Goal: Task Accomplishment & Management: Manage account settings

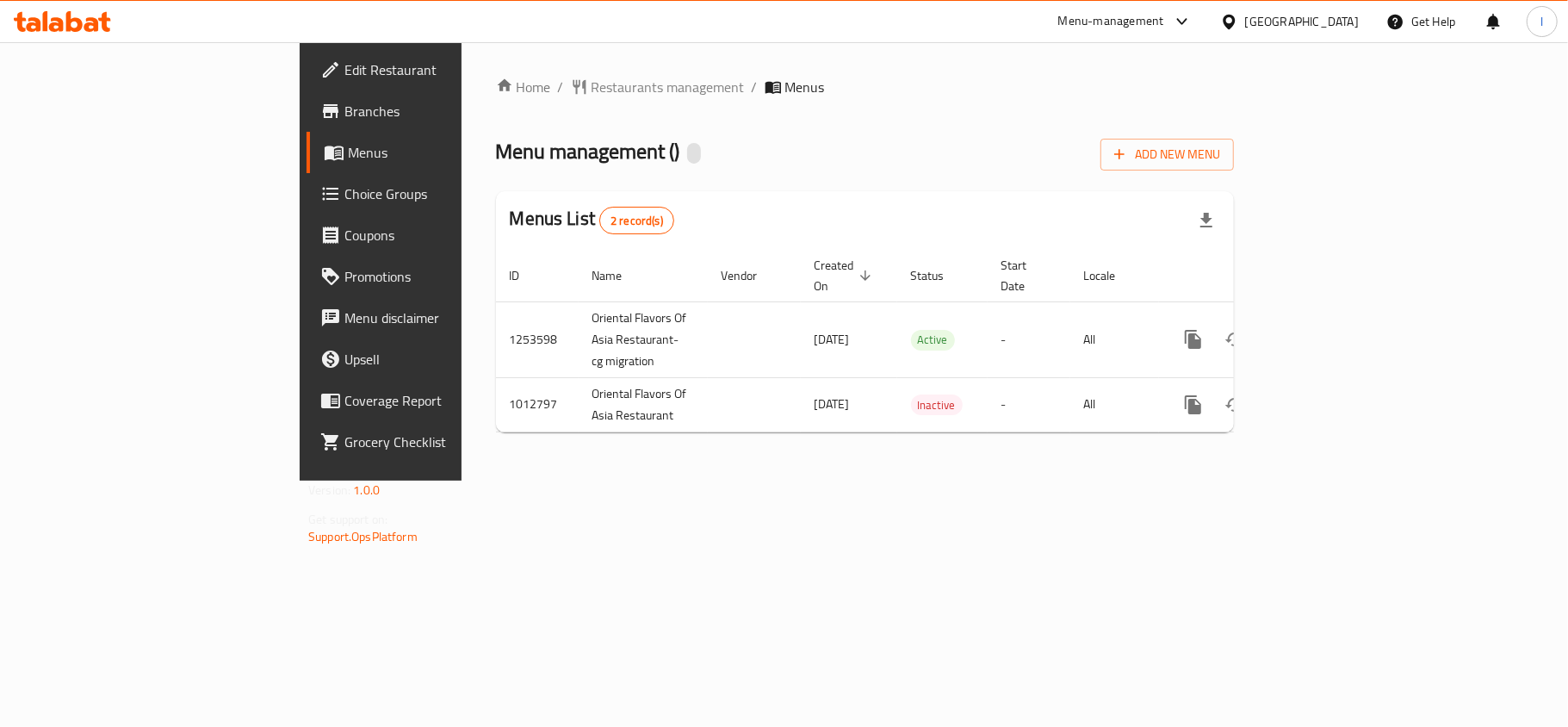
click at [344, 200] on span "Choice Groups" at bounding box center [445, 193] width 203 height 21
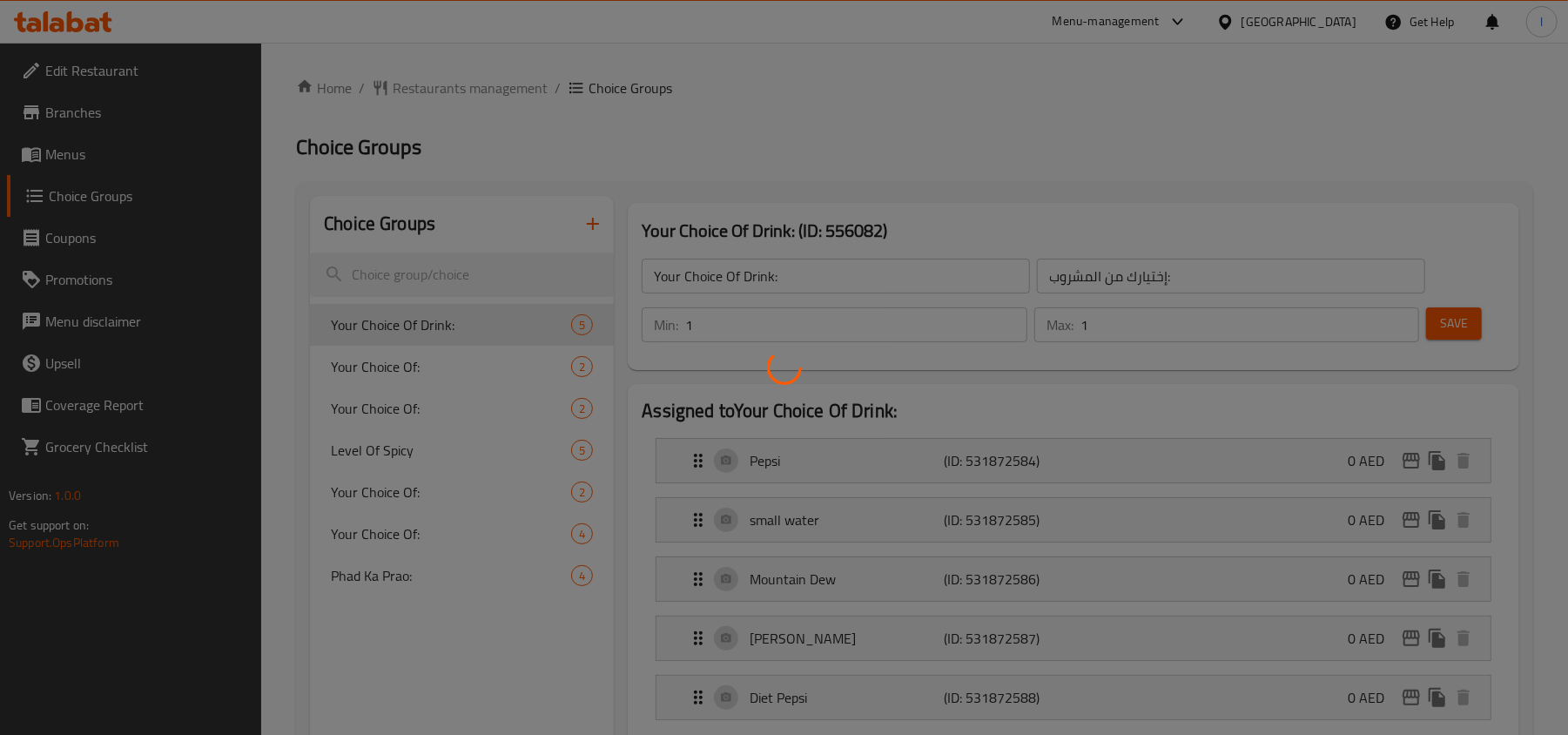
click at [348, 449] on div at bounding box center [784, 367] width 1568 height 735
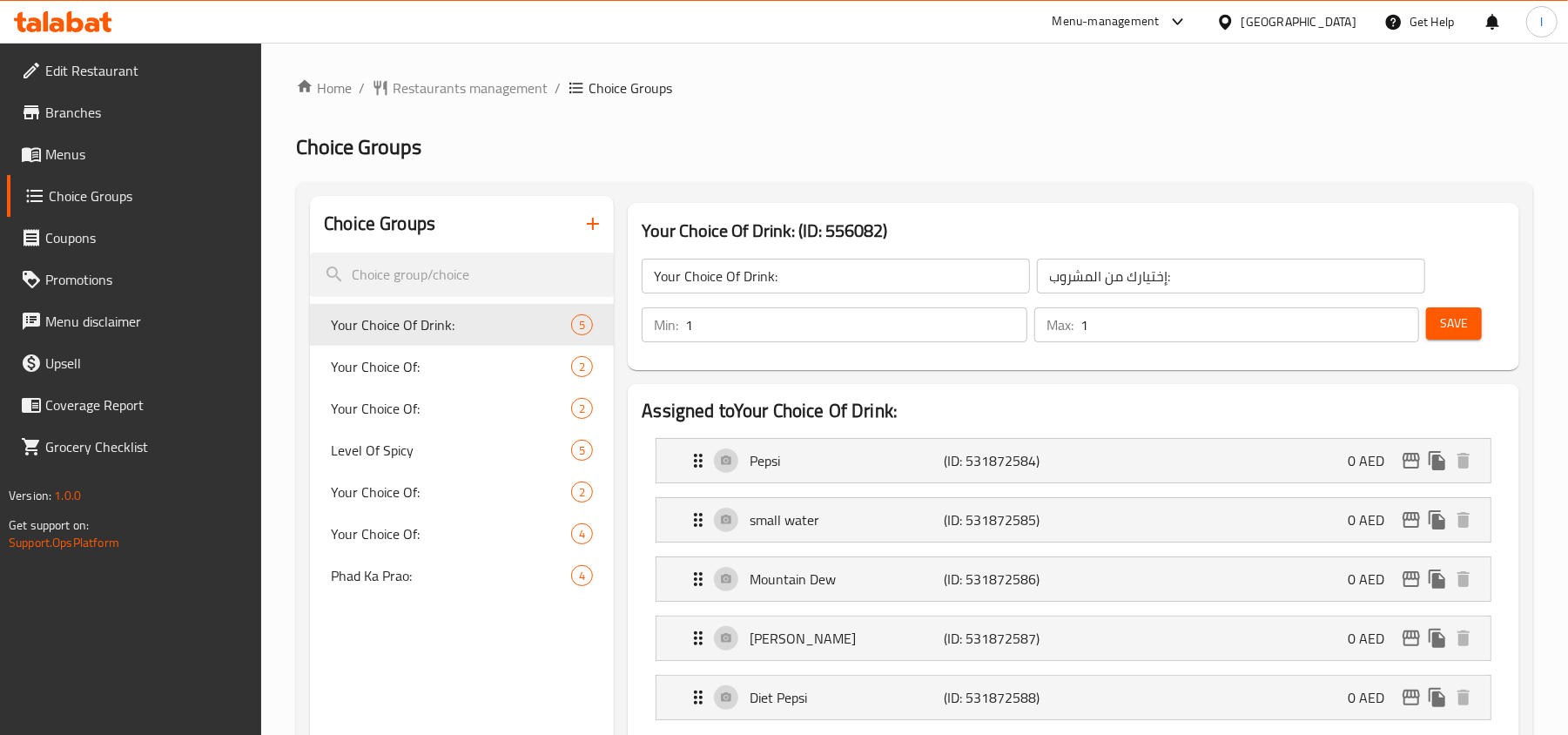
click at [348, 449] on span "Level Of Spicy" at bounding box center [450, 450] width 240 height 21
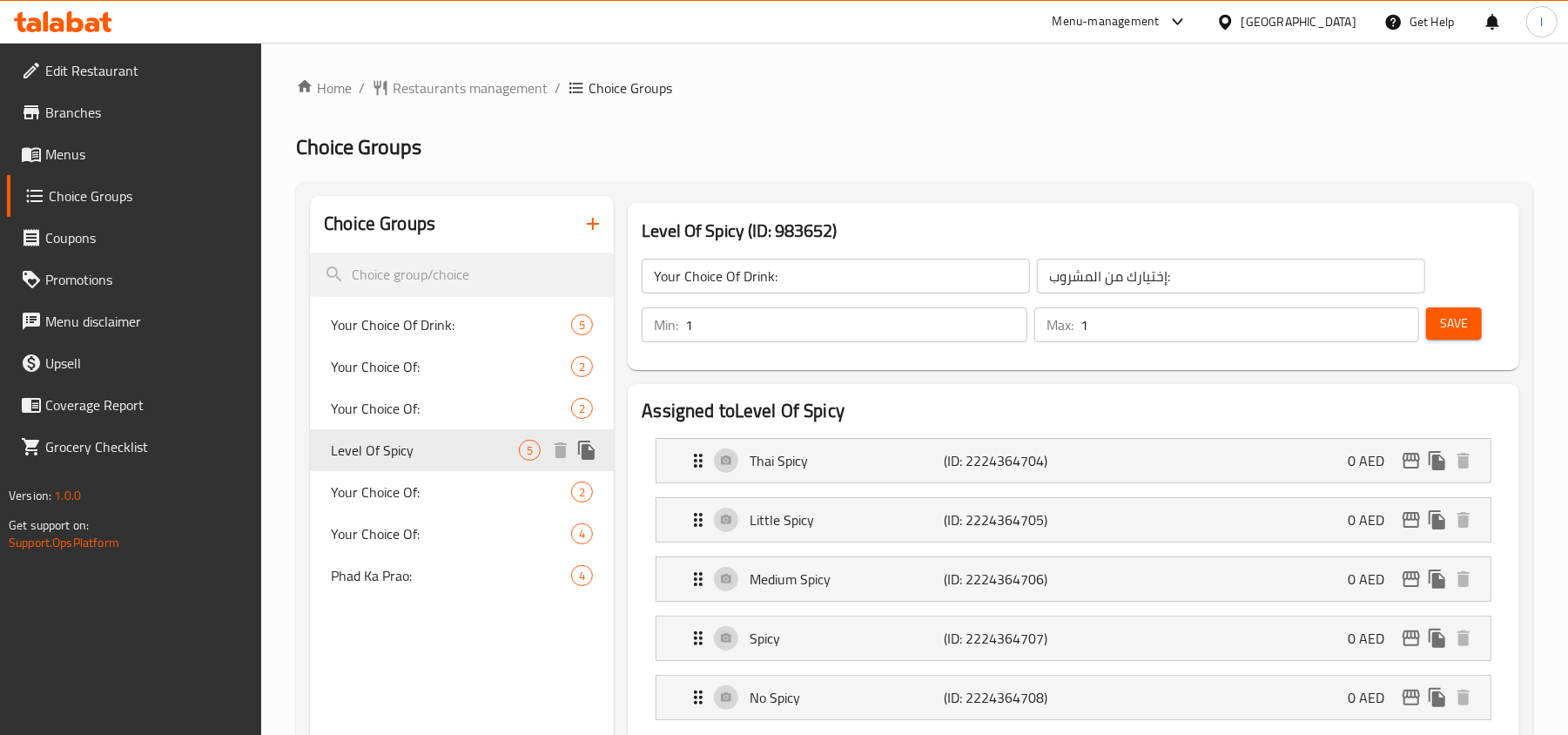
type input "Level Of Spicy"
type input "مستوى حارة"
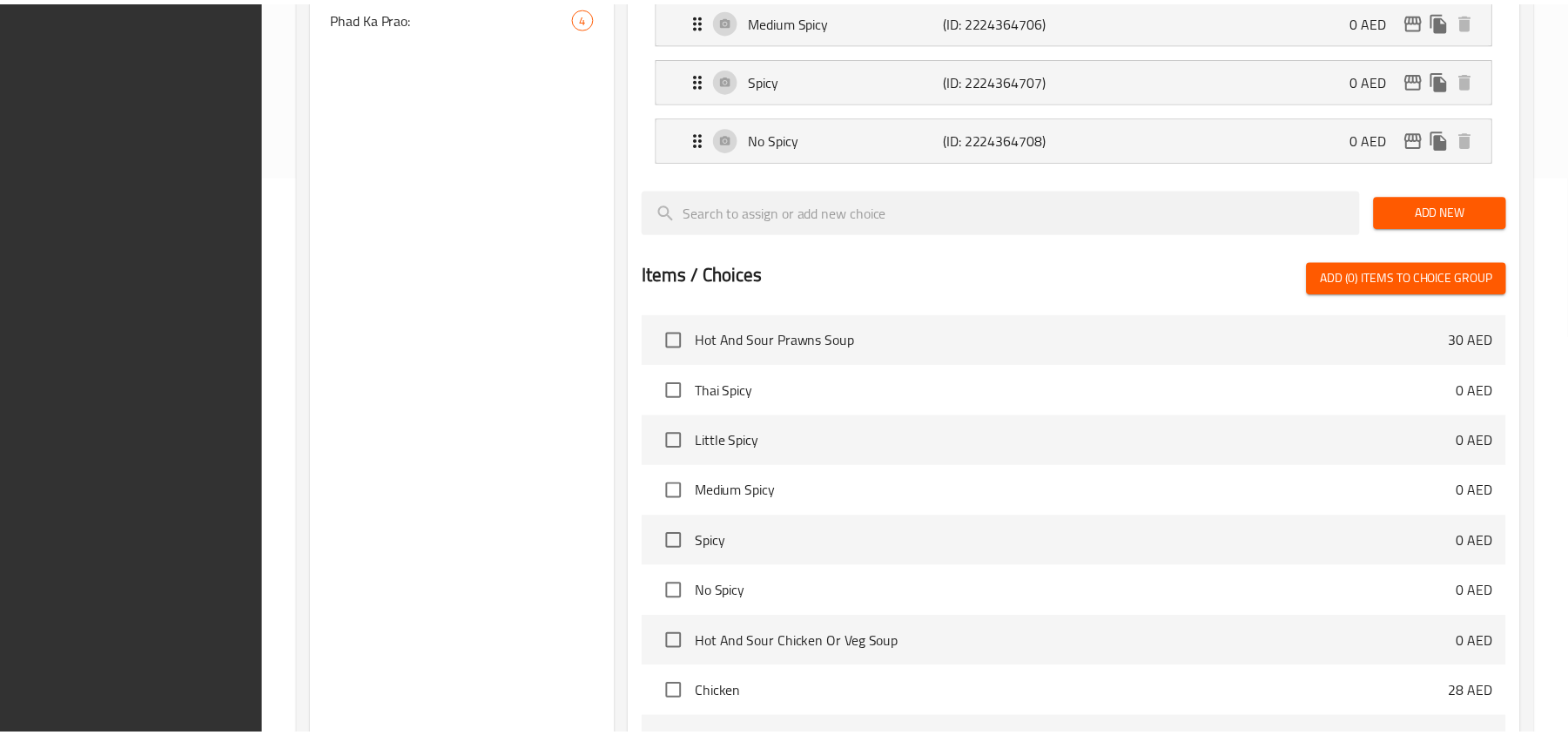
scroll to position [767, 0]
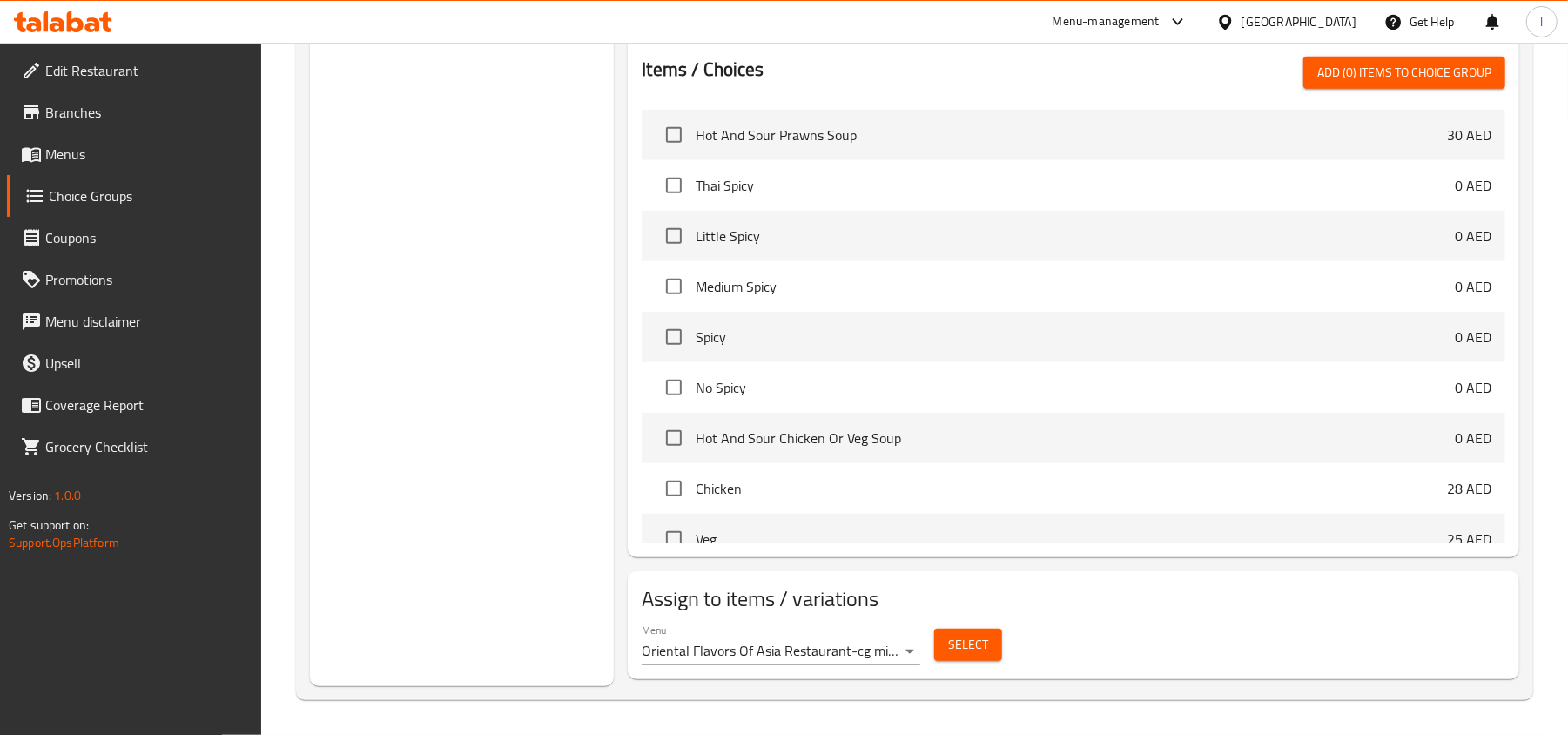
click at [1269, 13] on div "[GEOGRAPHIC_DATA]" at bounding box center [1298, 22] width 115 height 19
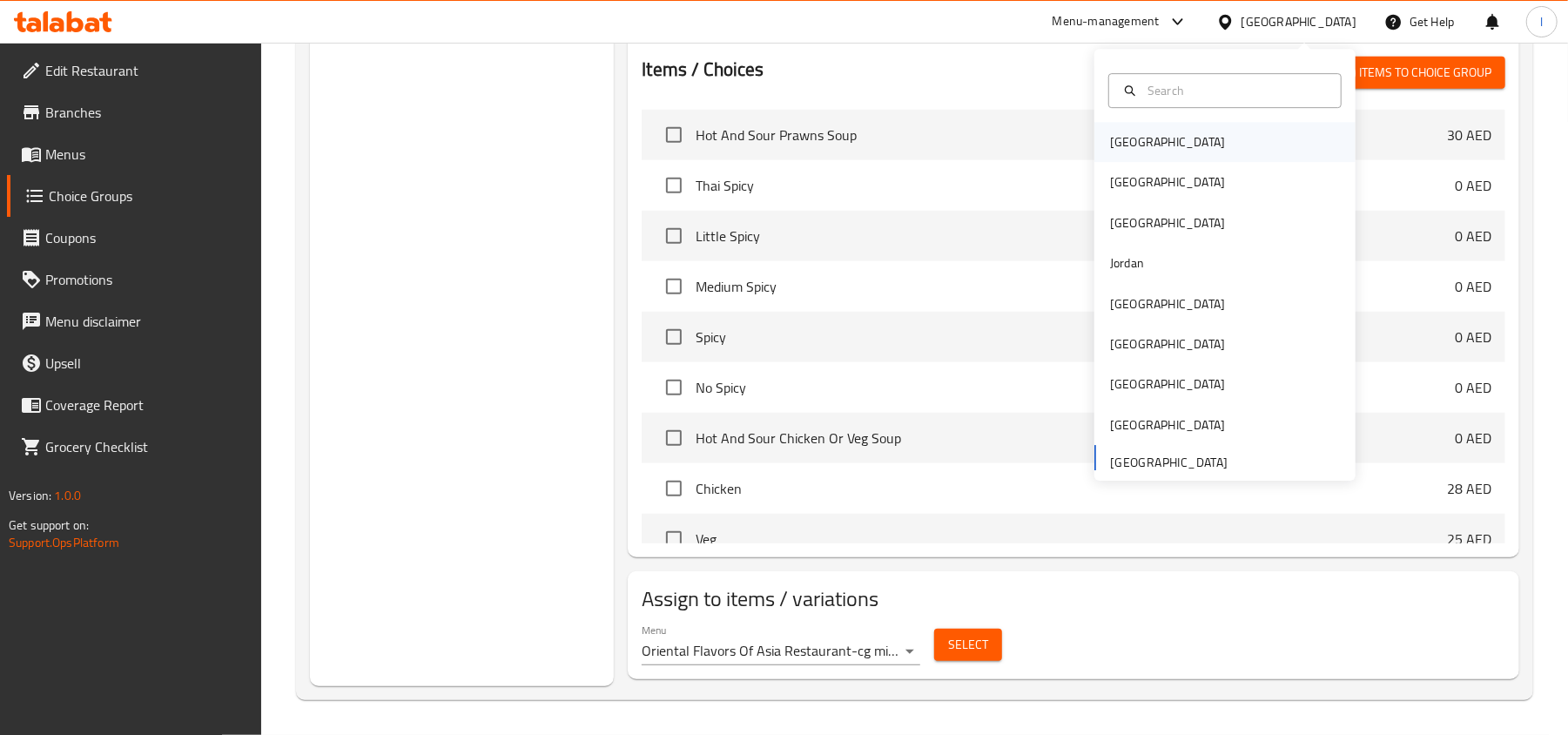
click at [1204, 121] on div "[GEOGRAPHIC_DATA]" at bounding box center [1225, 142] width 261 height 40
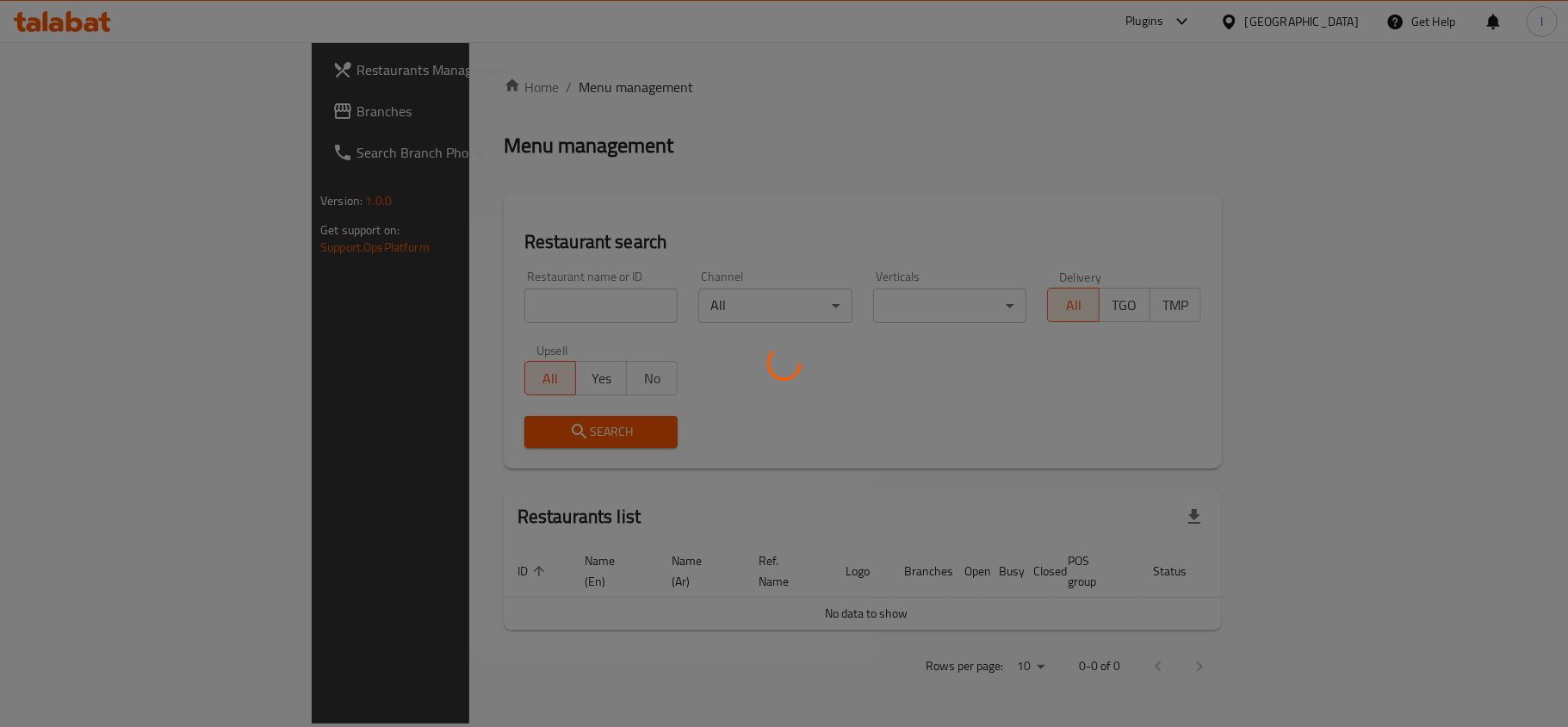
click at [1255, 19] on div at bounding box center [784, 363] width 1568 height 727
click at [1328, 26] on div at bounding box center [784, 363] width 1568 height 727
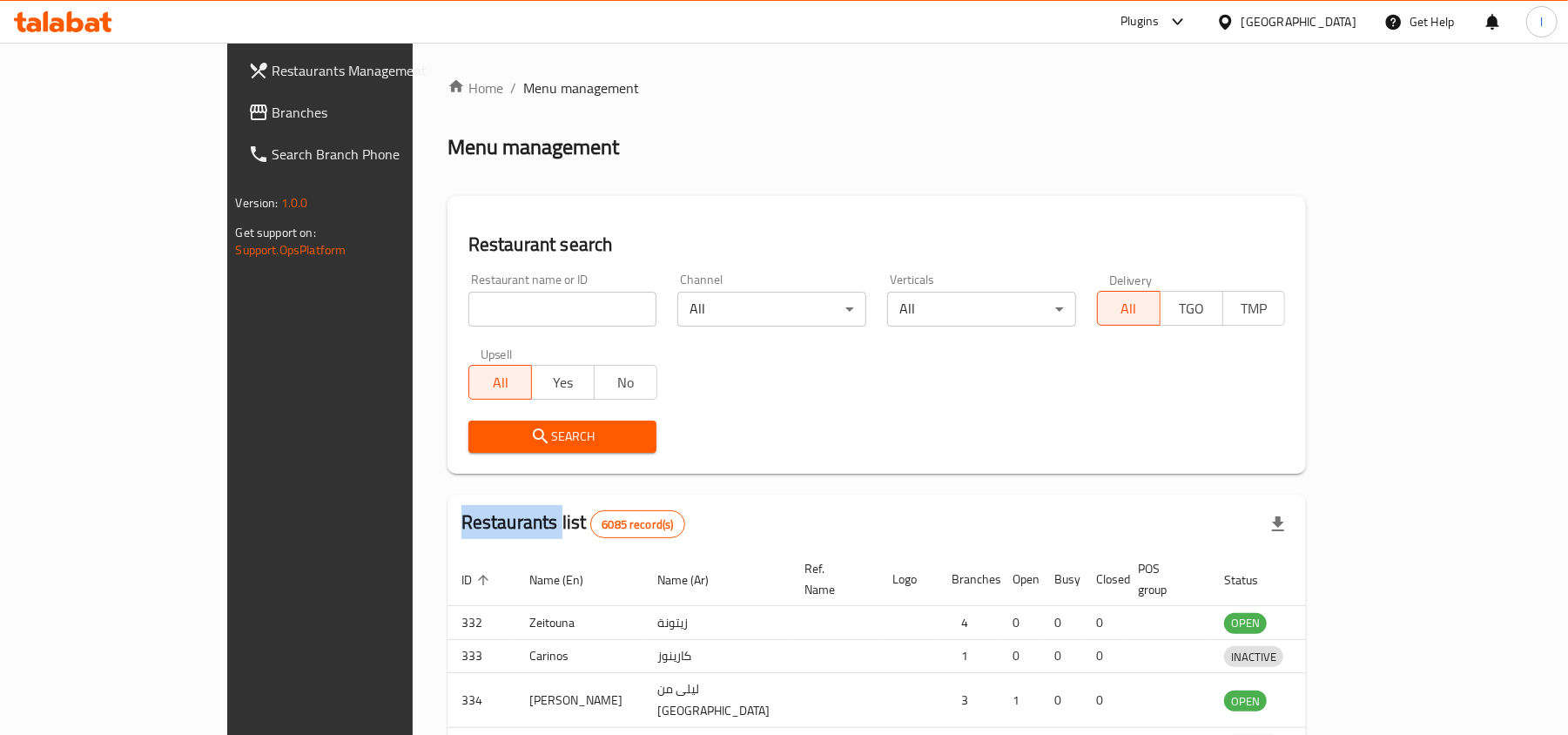
click at [1342, 26] on div at bounding box center [784, 367] width 1568 height 735
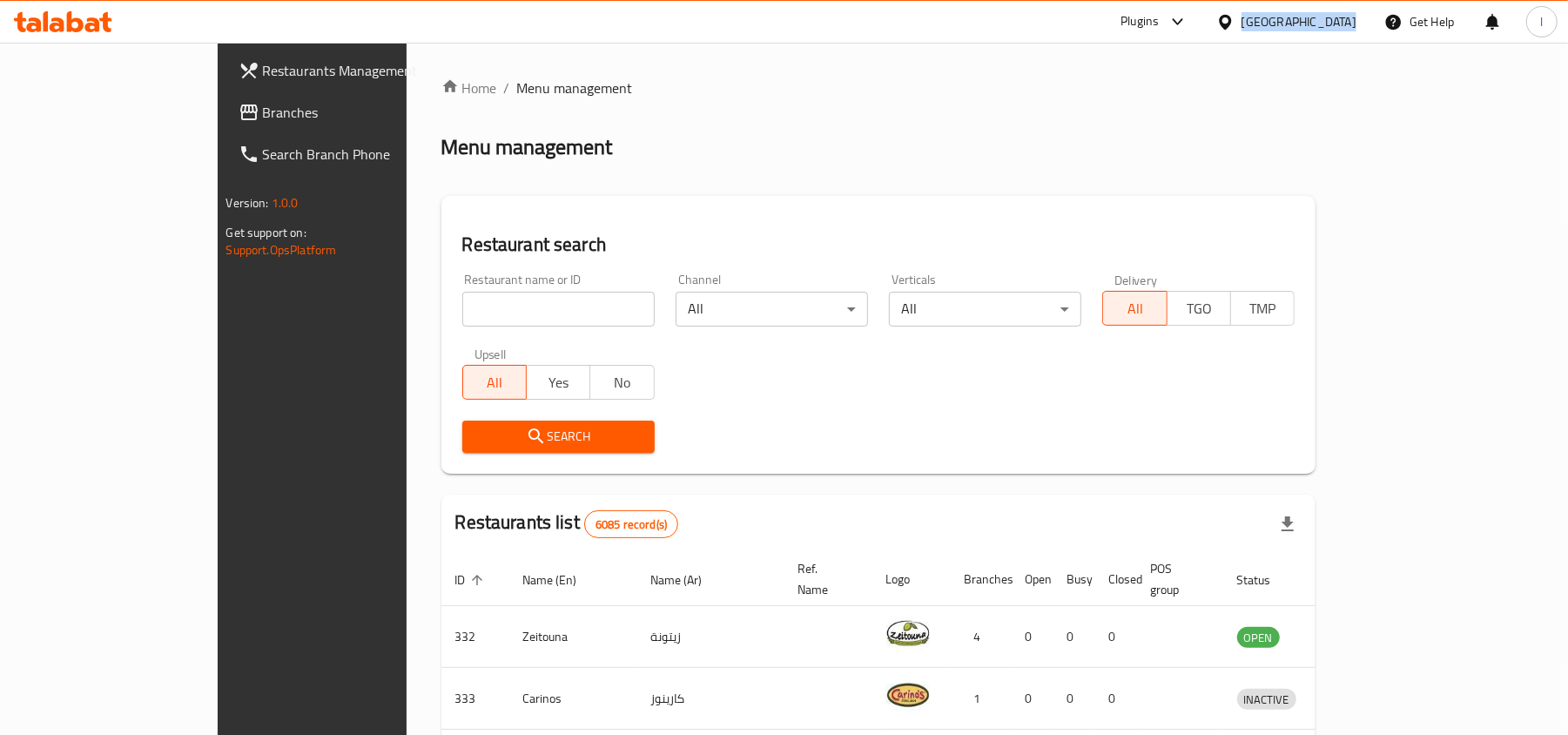
click at [1342, 26] on div "[GEOGRAPHIC_DATA]" at bounding box center [1298, 22] width 115 height 19
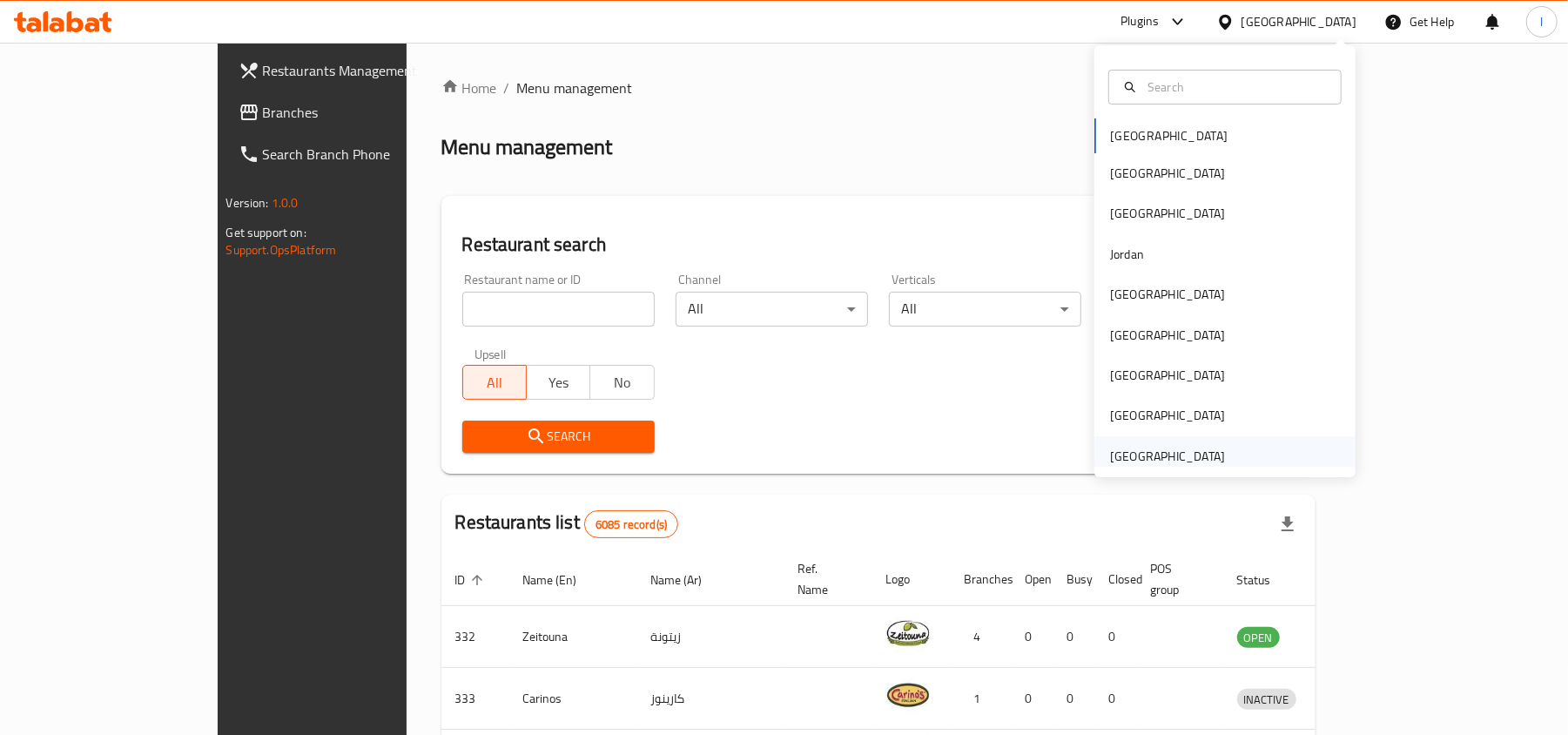
click at [1178, 451] on div "[GEOGRAPHIC_DATA]" at bounding box center [1167, 456] width 115 height 19
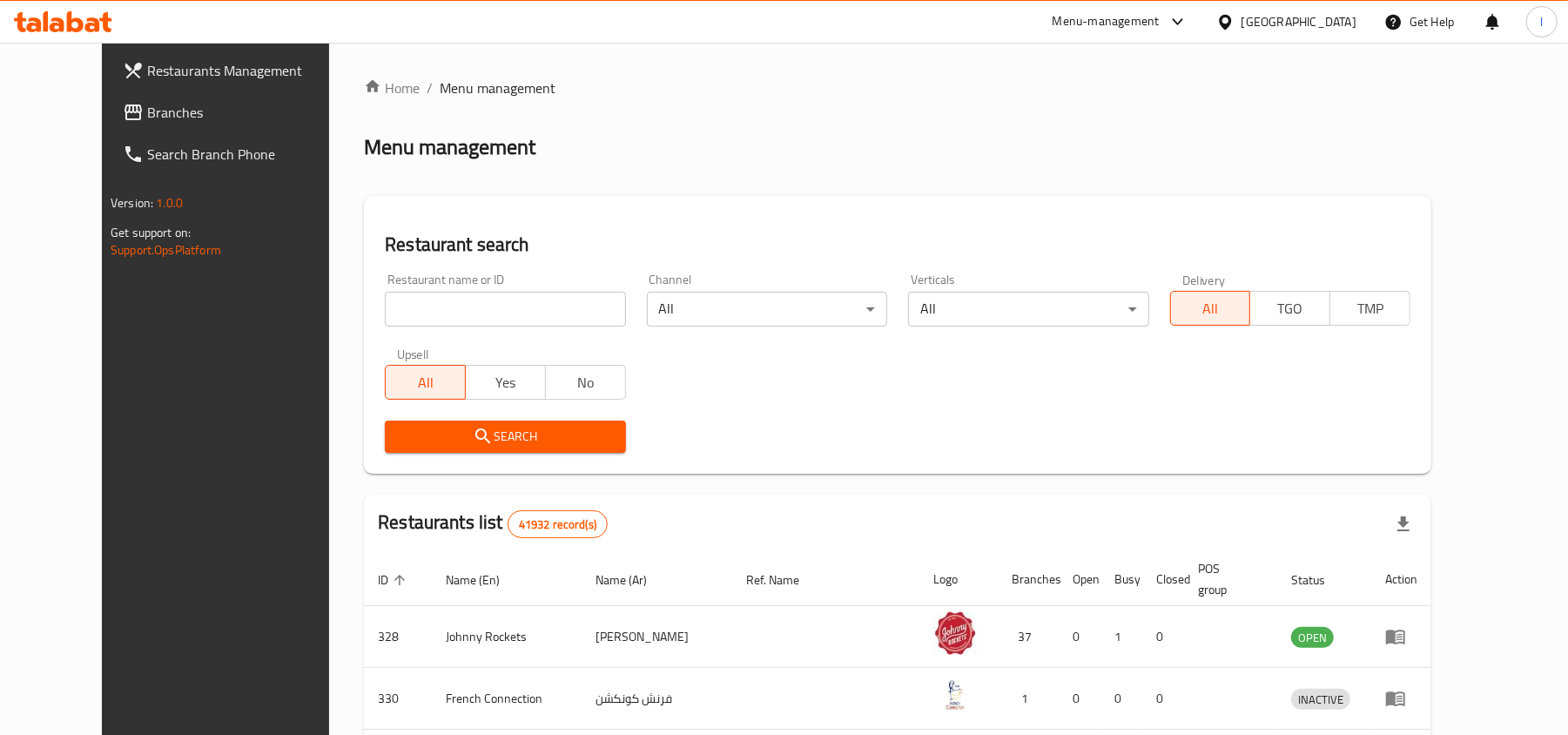
click at [147, 113] on span "Branches" at bounding box center [249, 113] width 203 height 21
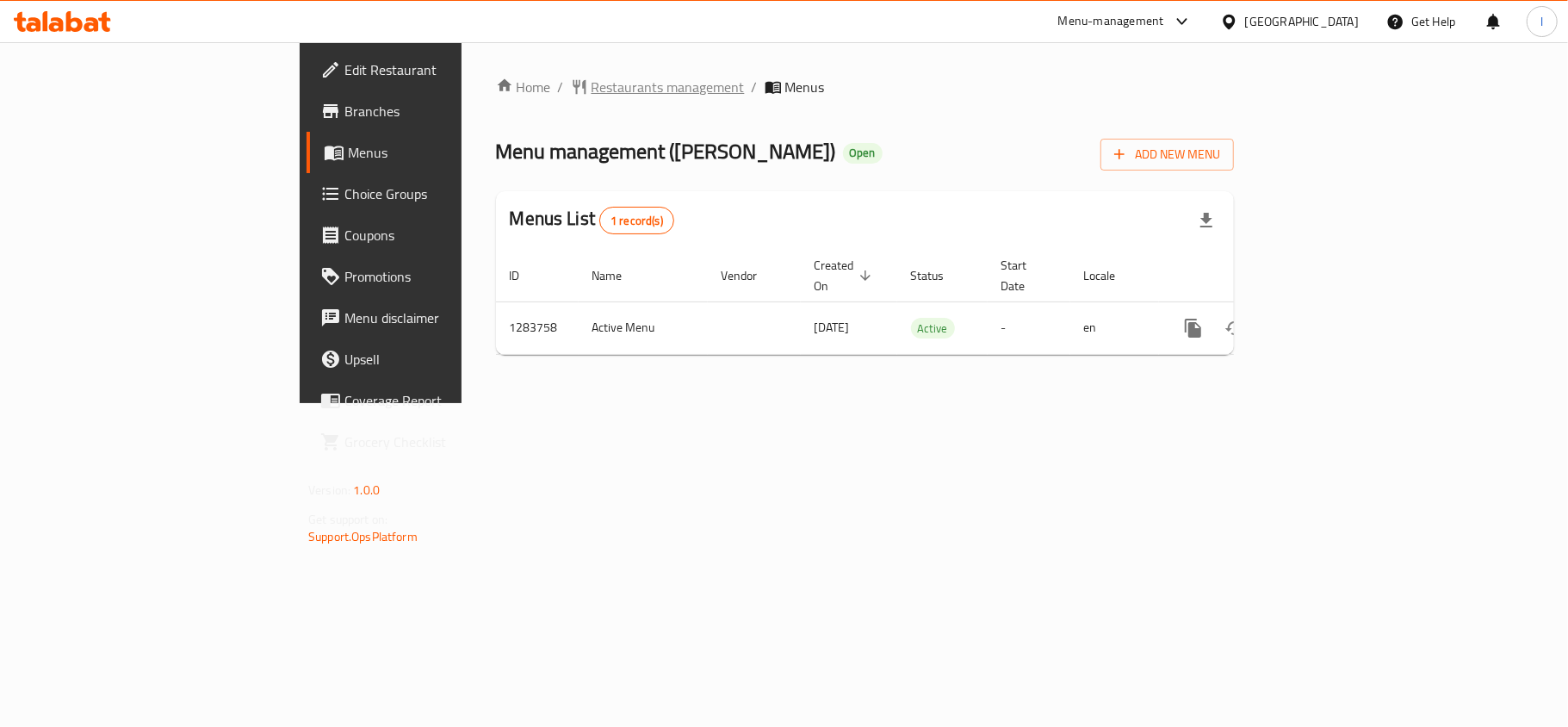
click at [592, 79] on span "Restaurants management" at bounding box center [668, 87] width 153 height 21
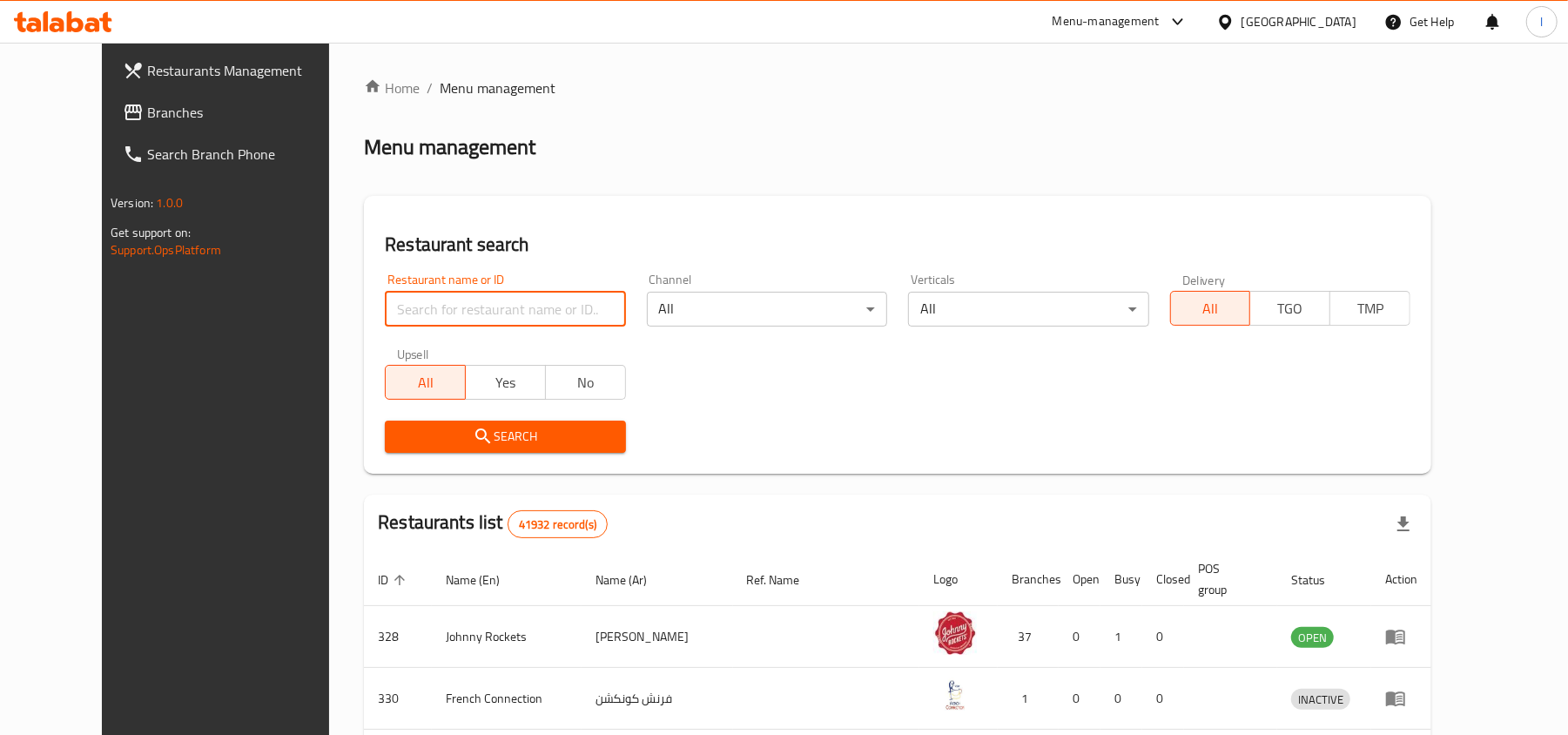
drag, startPoint x: 414, startPoint y: 303, endPoint x: 376, endPoint y: 321, distance: 42.0
click at [385, 321] on input "search" at bounding box center [504, 309] width 240 height 35
paste input "695399"
type input "695399"
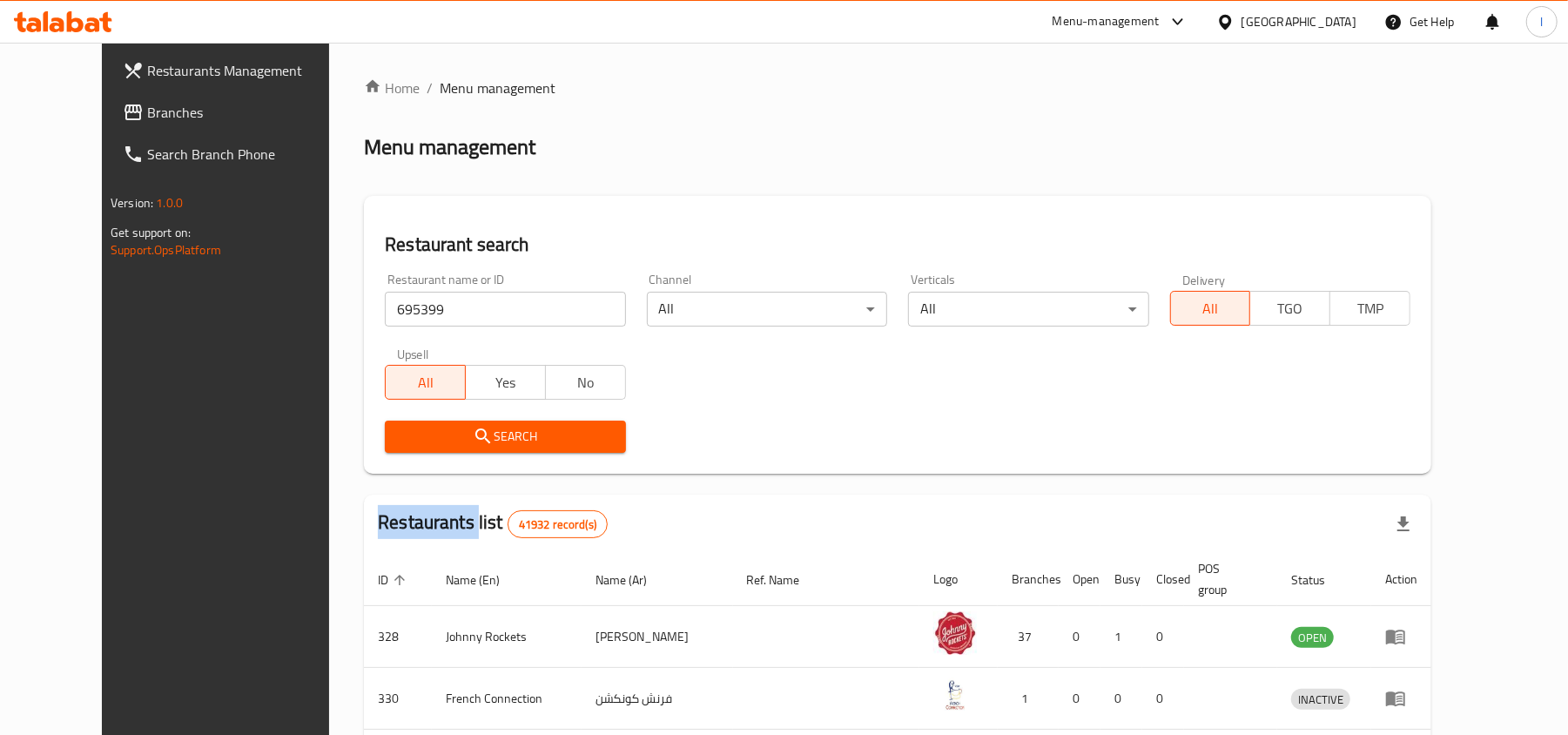
click at [455, 455] on div "Search" at bounding box center [505, 436] width 261 height 53
click at [446, 438] on span "Search" at bounding box center [505, 436] width 212 height 22
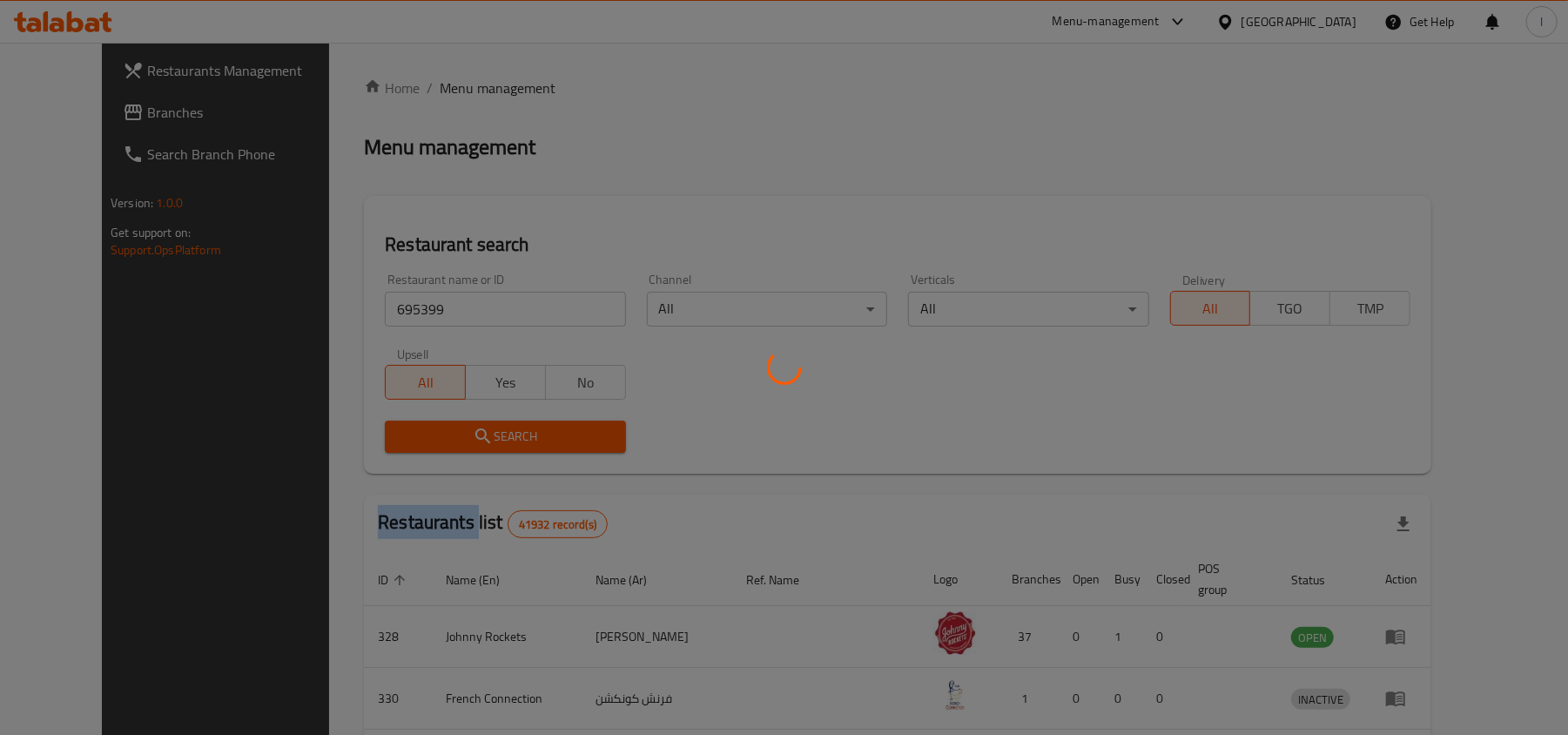
click at [446, 438] on div at bounding box center [784, 367] width 1568 height 735
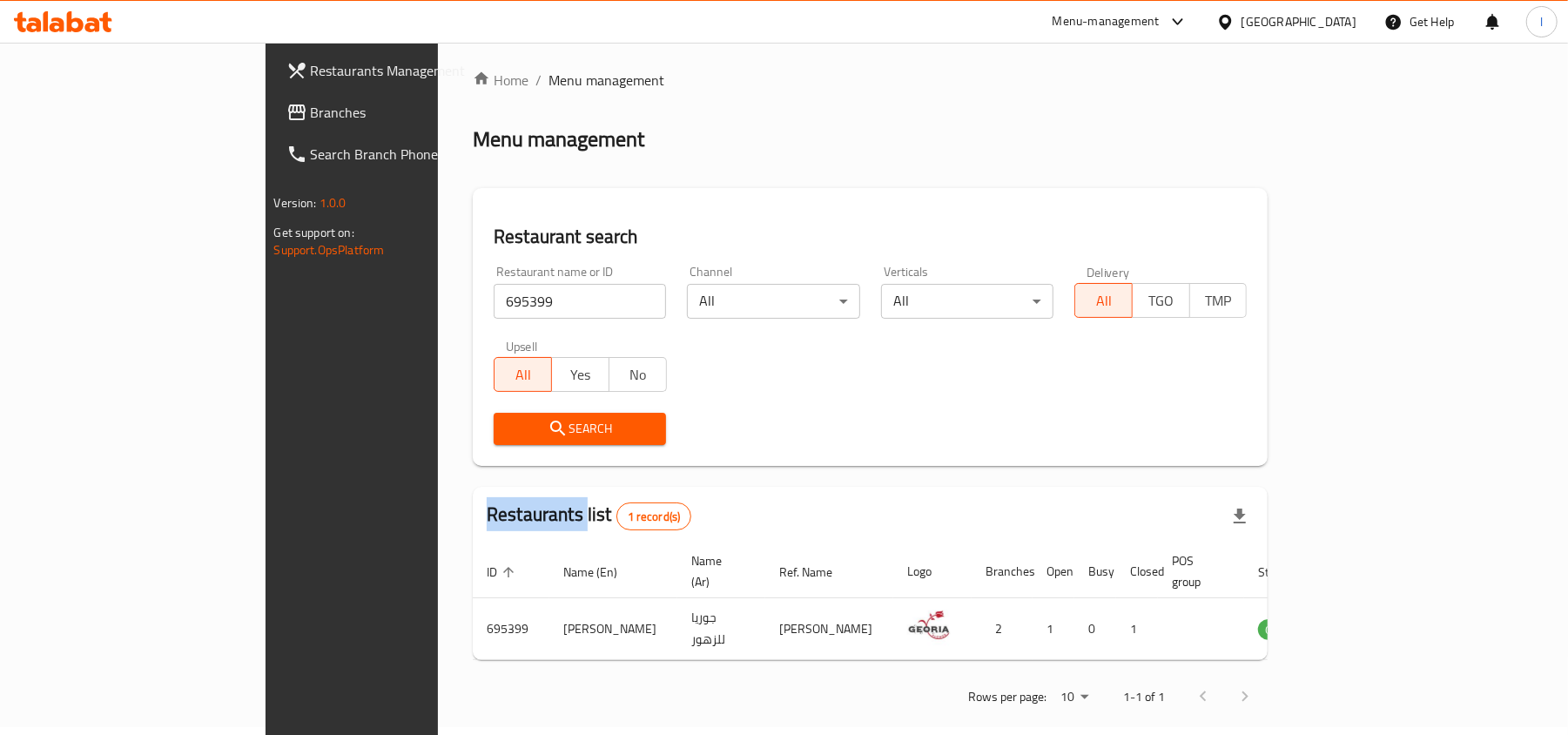
scroll to position [9, 0]
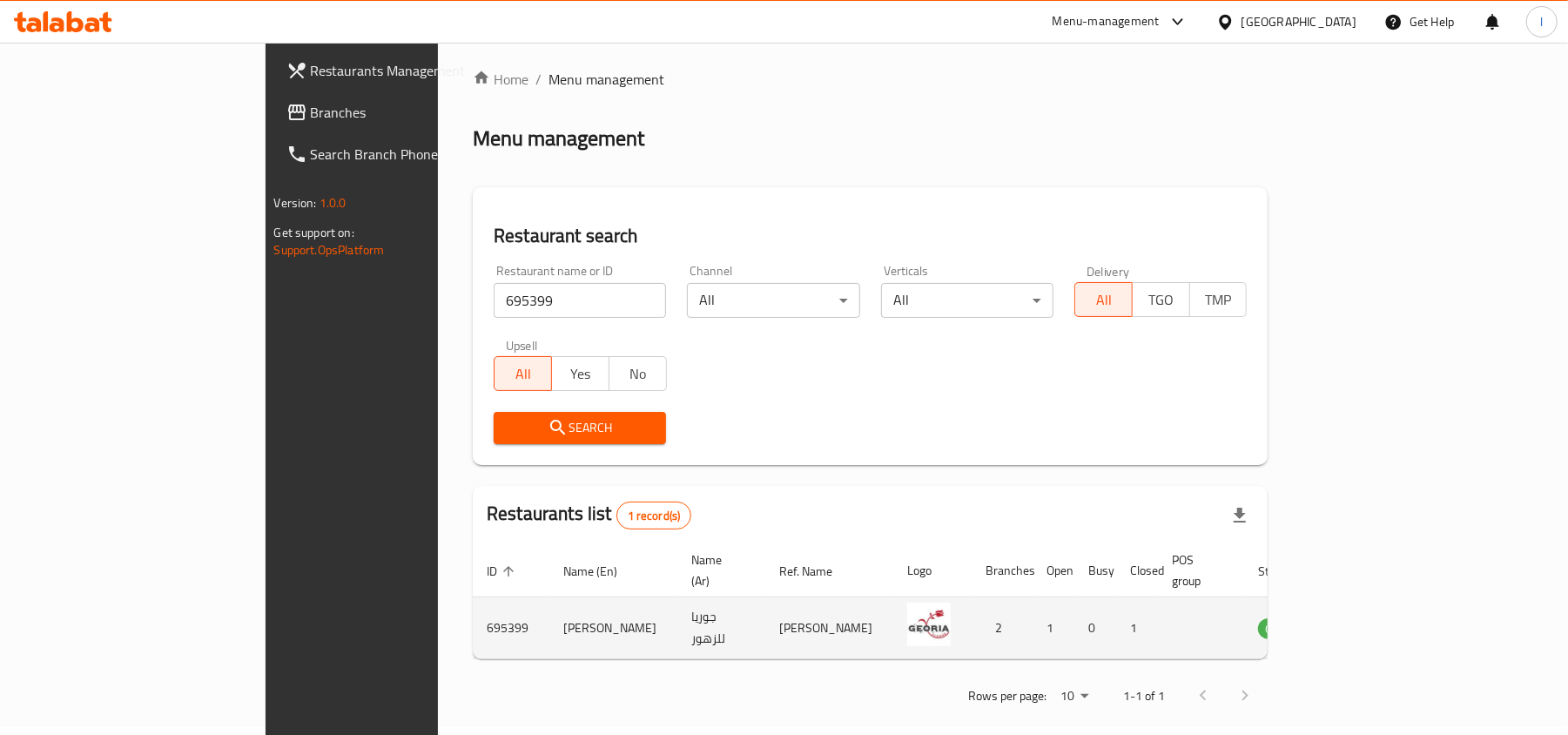
click at [678, 627] on td "جوريا للزهور" at bounding box center [721, 628] width 88 height 62
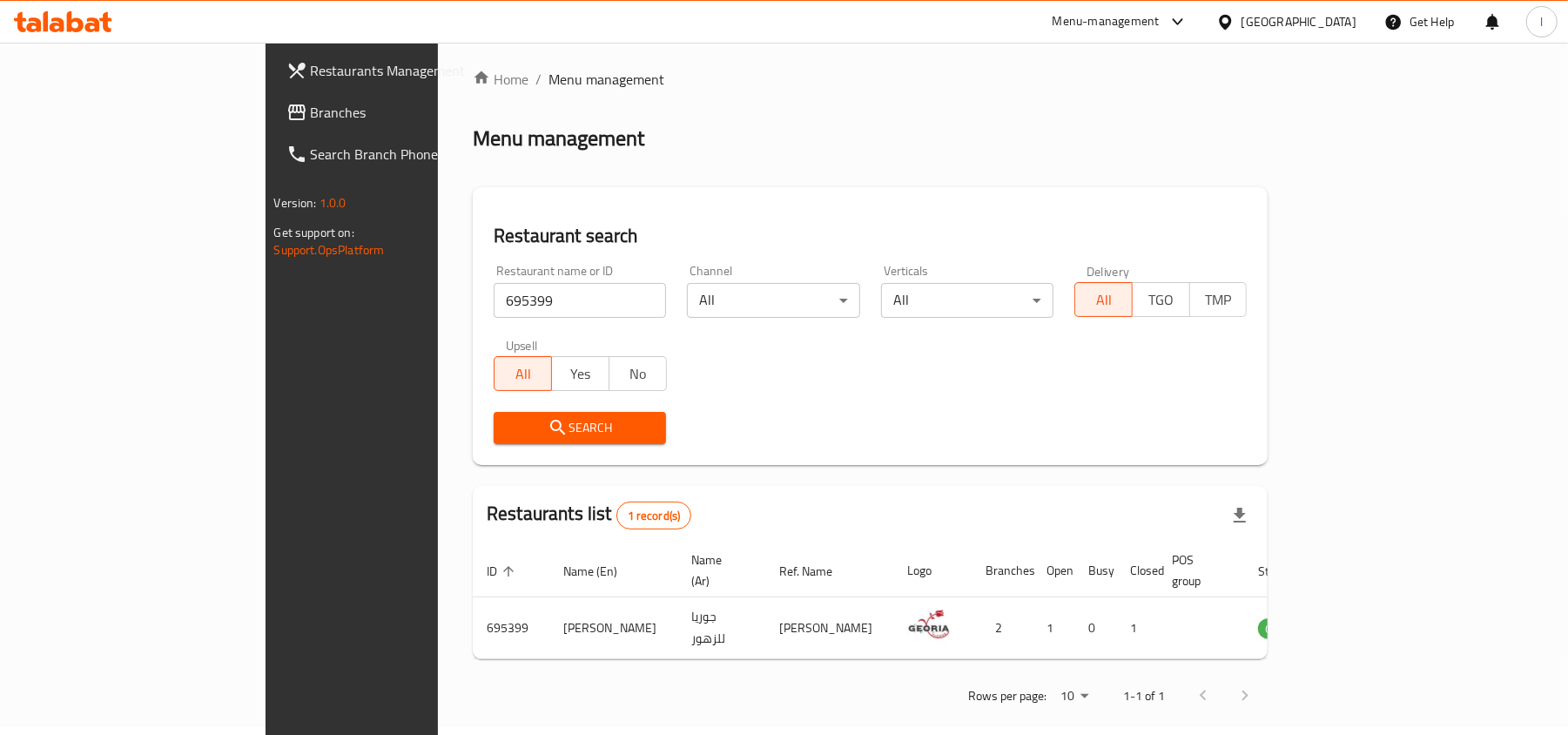
click at [1254, 35] on div "[GEOGRAPHIC_DATA]" at bounding box center [1287, 21] width 168 height 41
click at [1282, 5] on div "[GEOGRAPHIC_DATA]" at bounding box center [1287, 21] width 168 height 41
click at [1282, 22] on div "[GEOGRAPHIC_DATA]" at bounding box center [1298, 22] width 115 height 19
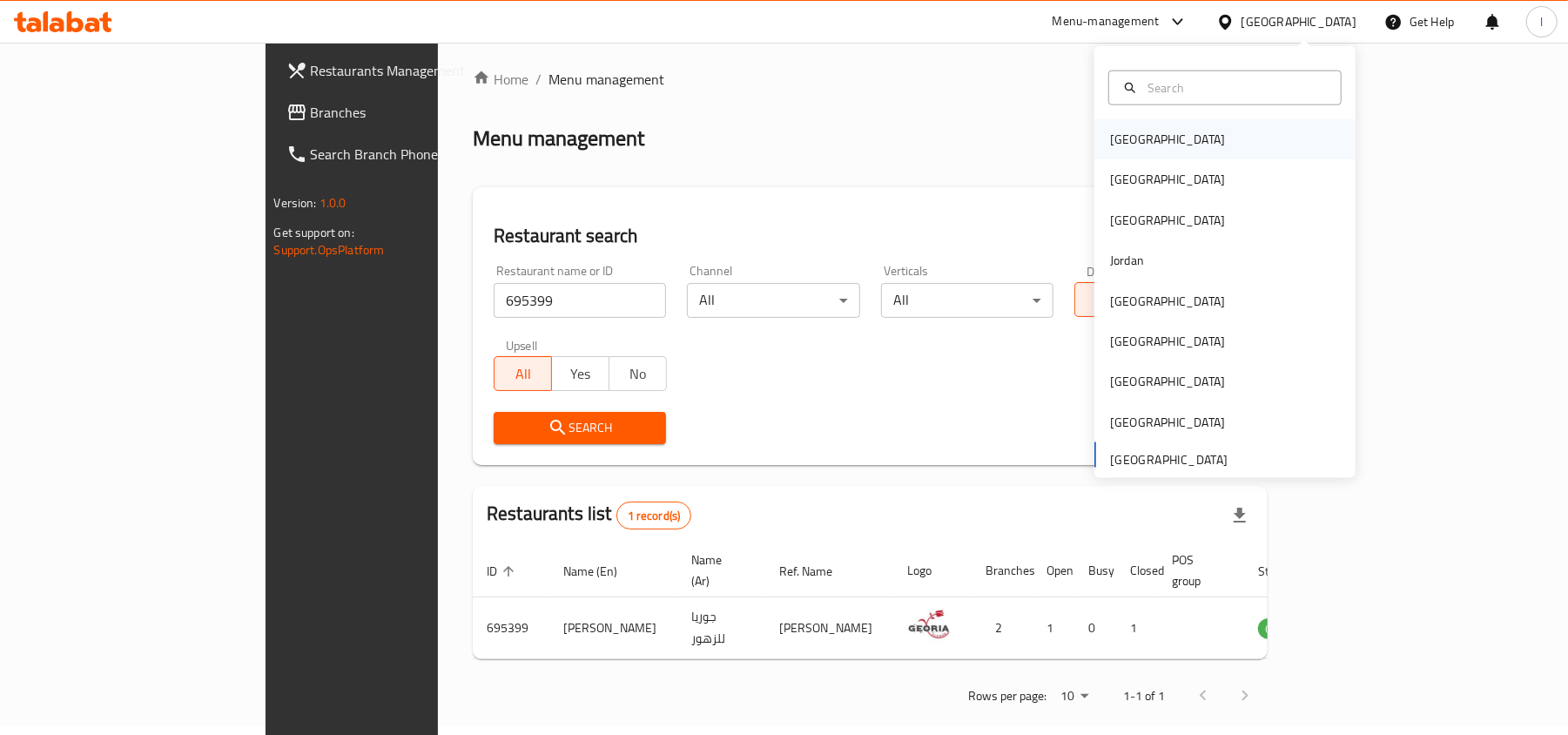
click at [1178, 141] on div "[GEOGRAPHIC_DATA]" at bounding box center [1225, 140] width 261 height 40
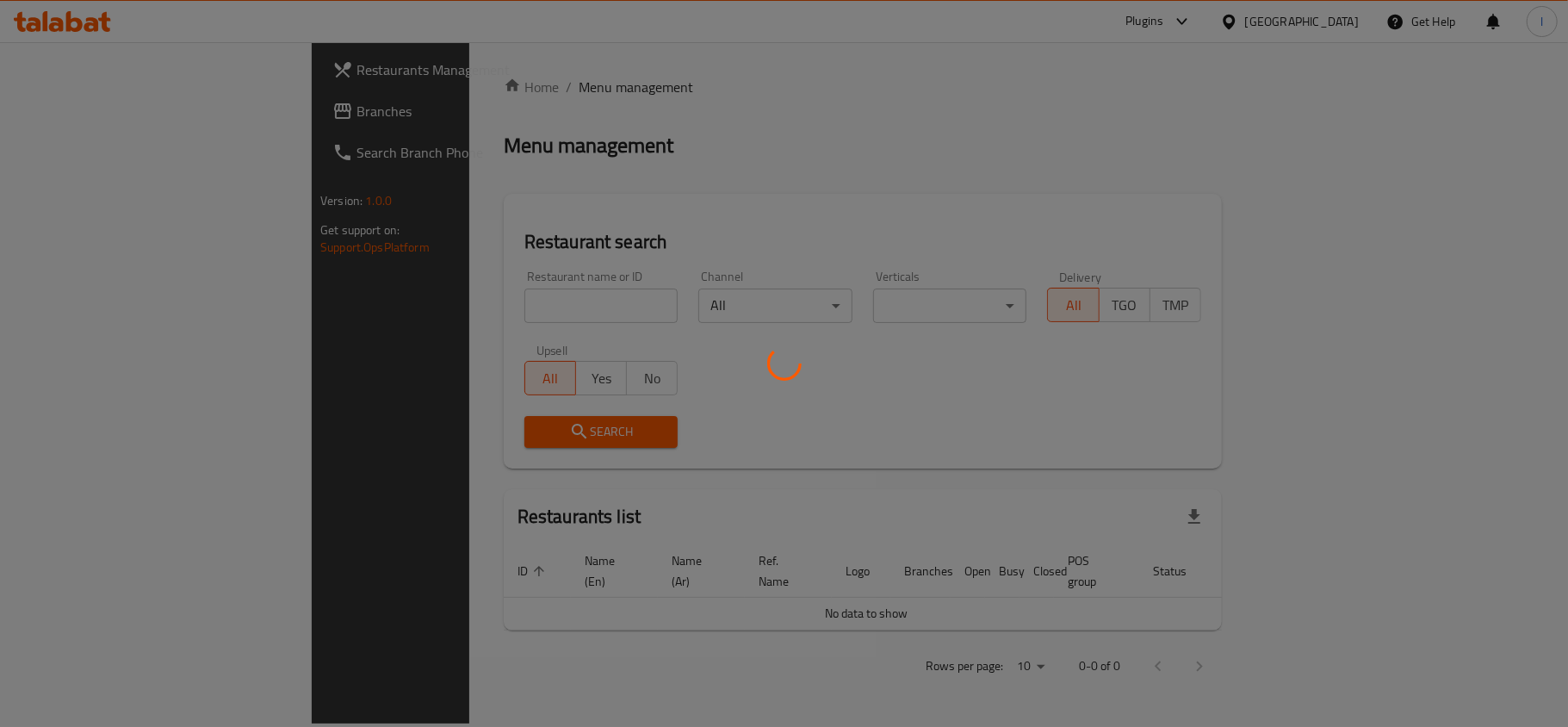
click at [1334, 22] on div at bounding box center [784, 363] width 1568 height 727
click at [1331, 22] on div at bounding box center [784, 363] width 1568 height 727
click at [1330, 22] on div at bounding box center [784, 363] width 1568 height 727
click at [1328, 22] on div at bounding box center [784, 363] width 1568 height 727
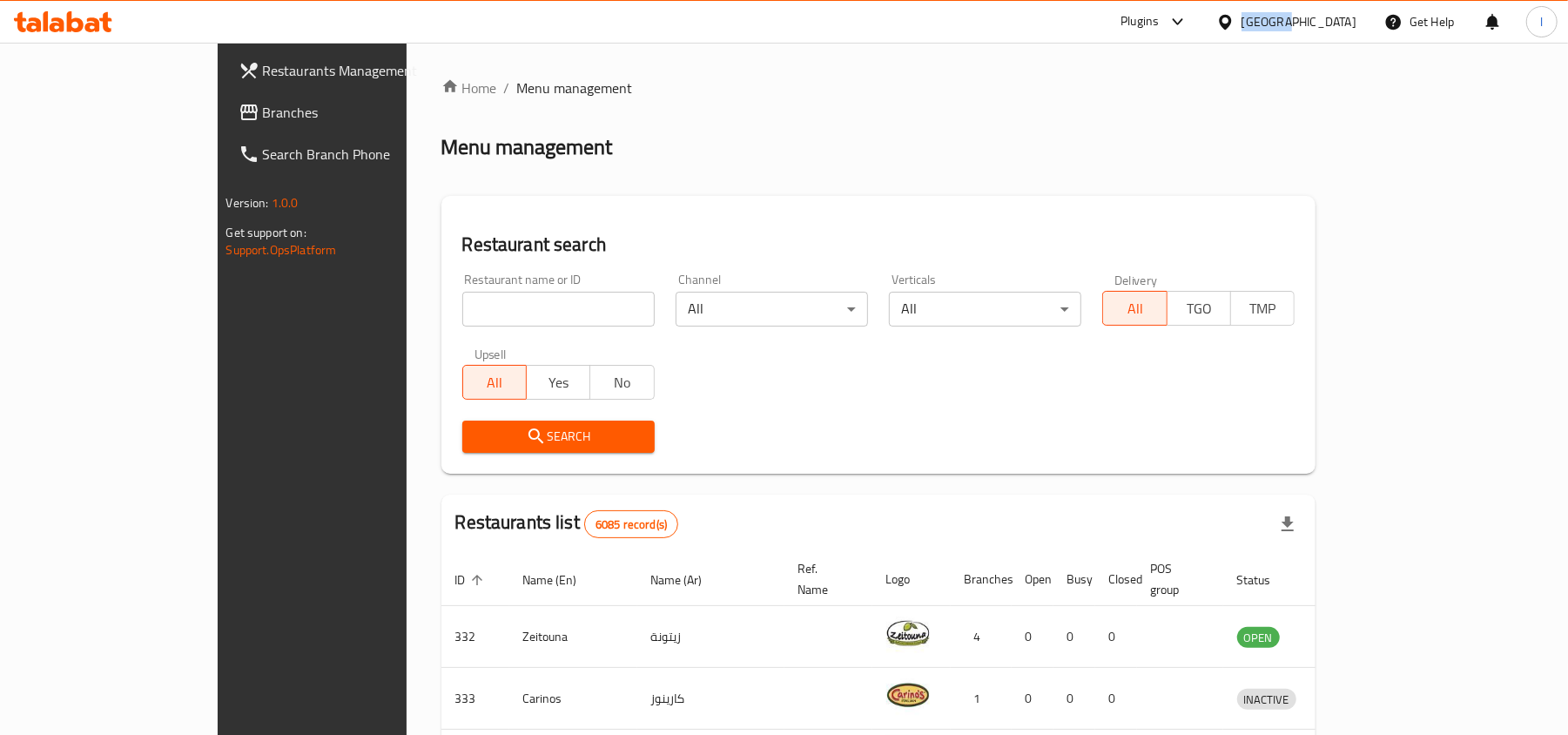
click at [1342, 22] on div "[GEOGRAPHIC_DATA]" at bounding box center [1298, 22] width 115 height 19
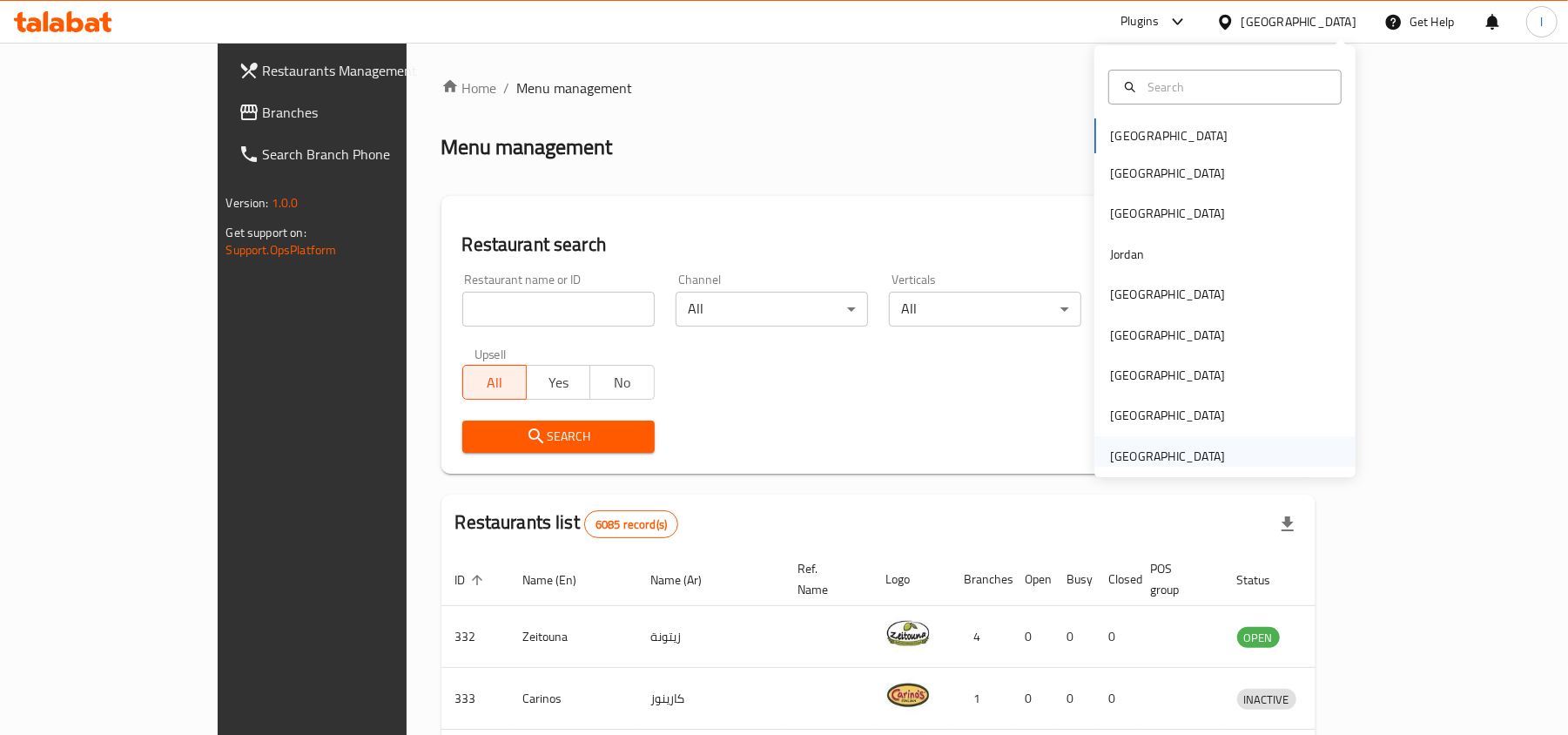
click at [1163, 450] on div "[GEOGRAPHIC_DATA]" at bounding box center [1167, 456] width 115 height 19
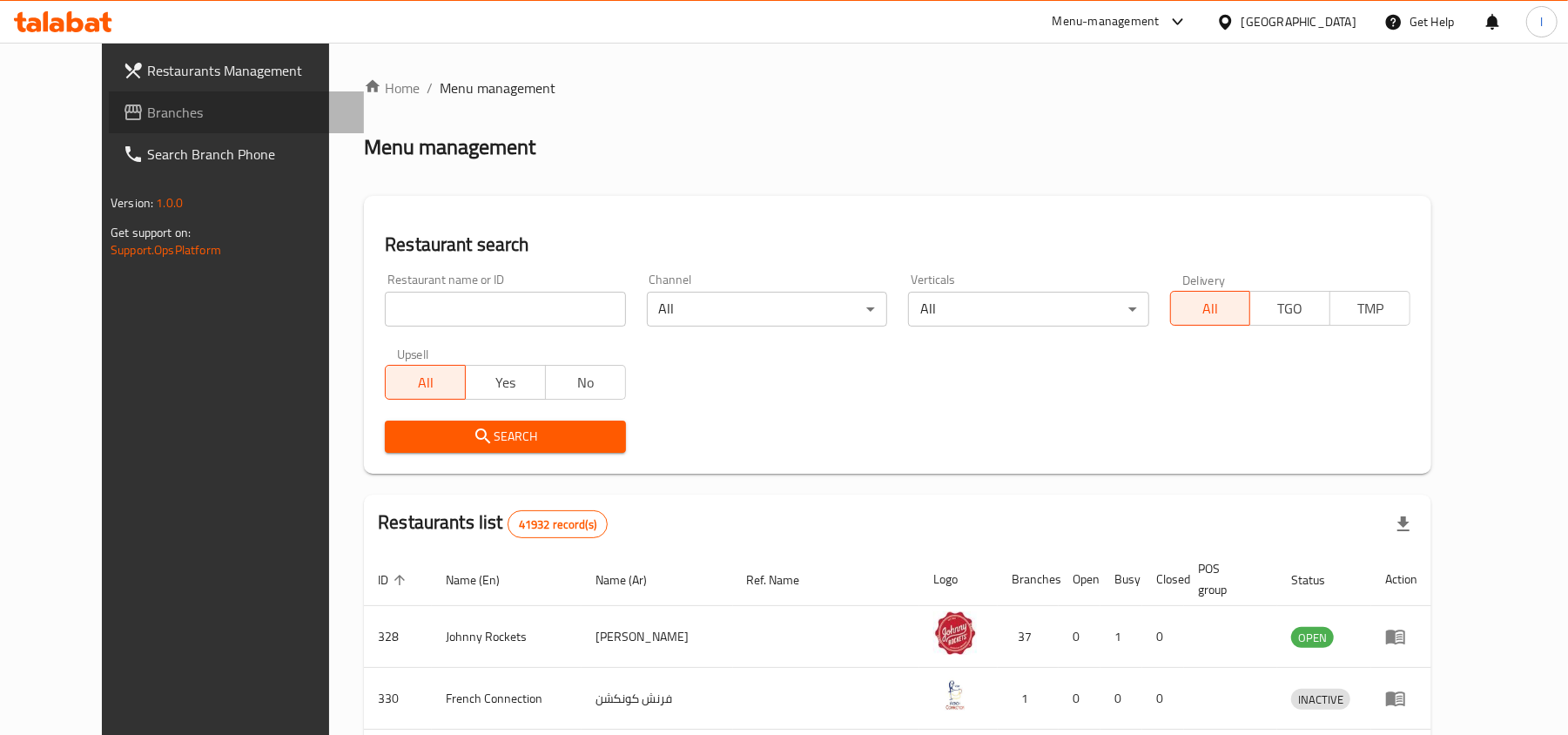
click at [147, 113] on span "Branches" at bounding box center [249, 113] width 203 height 21
